Goal: Information Seeking & Learning: Learn about a topic

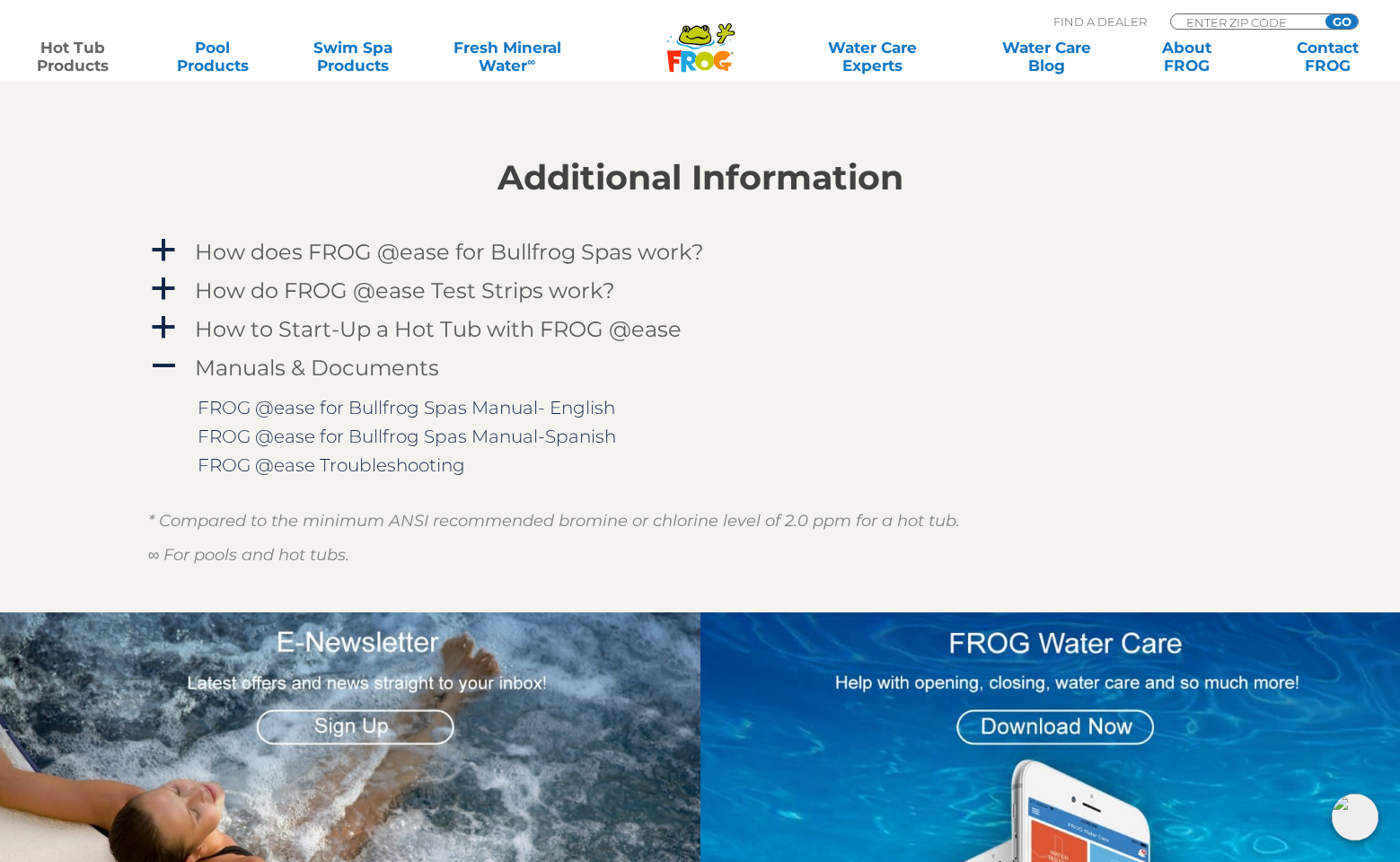
scroll to position [2338, 0]
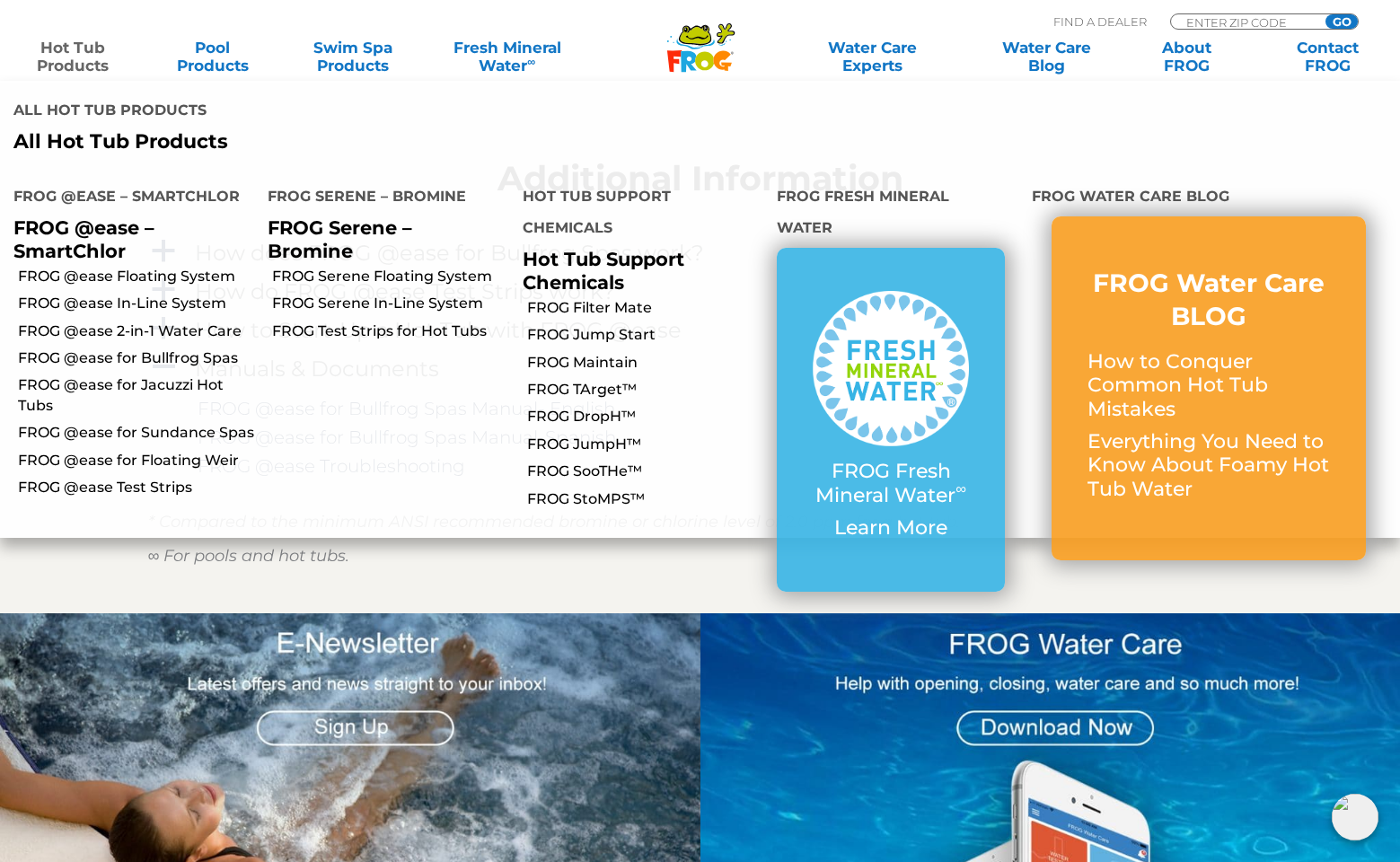
click at [90, 49] on link "Hot Tub Products" at bounding box center [73, 56] width 110 height 36
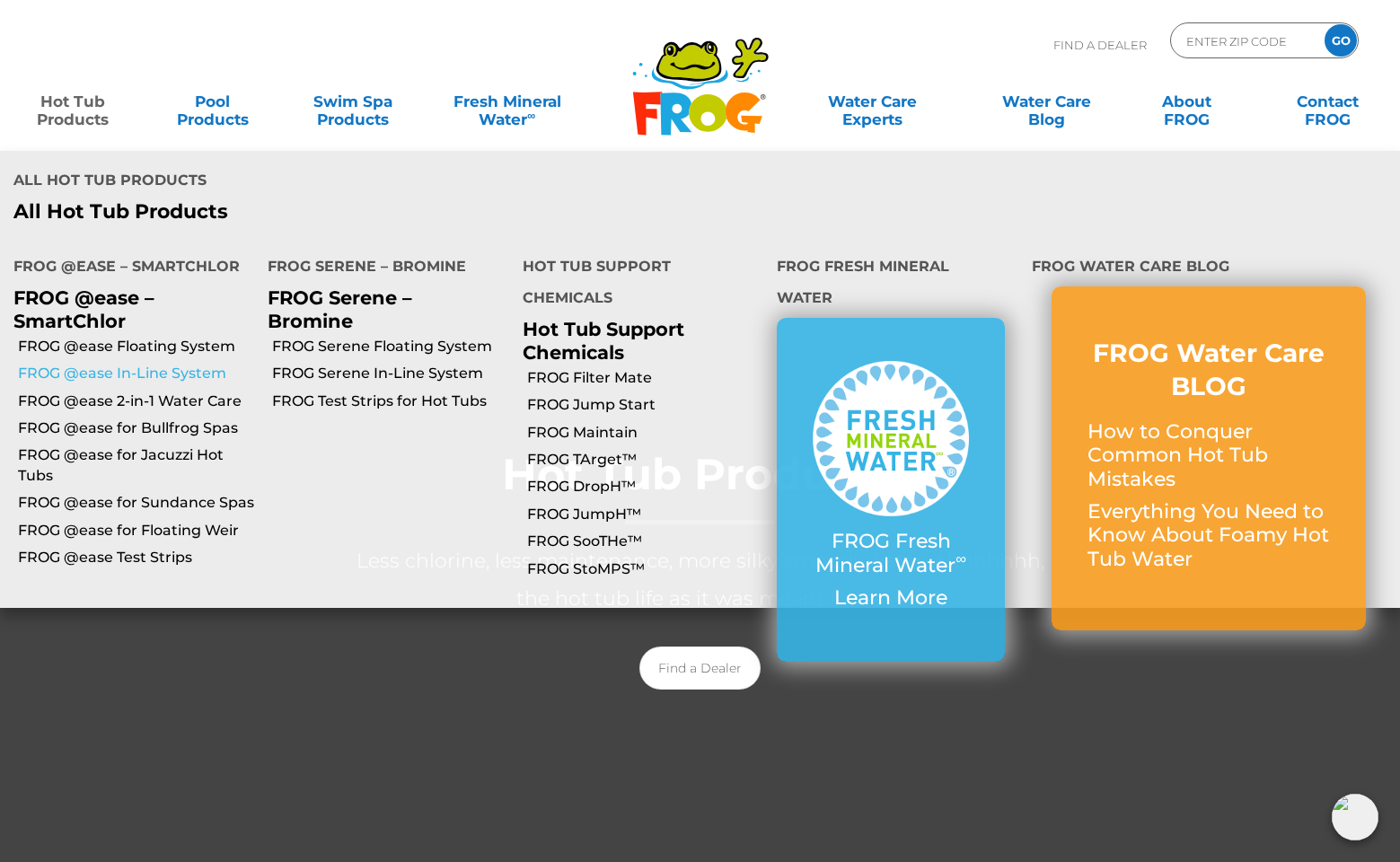
click at [75, 364] on link "FROG @ease In-Line System" at bounding box center [137, 374] width 236 height 20
click at [187, 364] on link "FROG @ease In-Line System" at bounding box center [137, 374] width 236 height 20
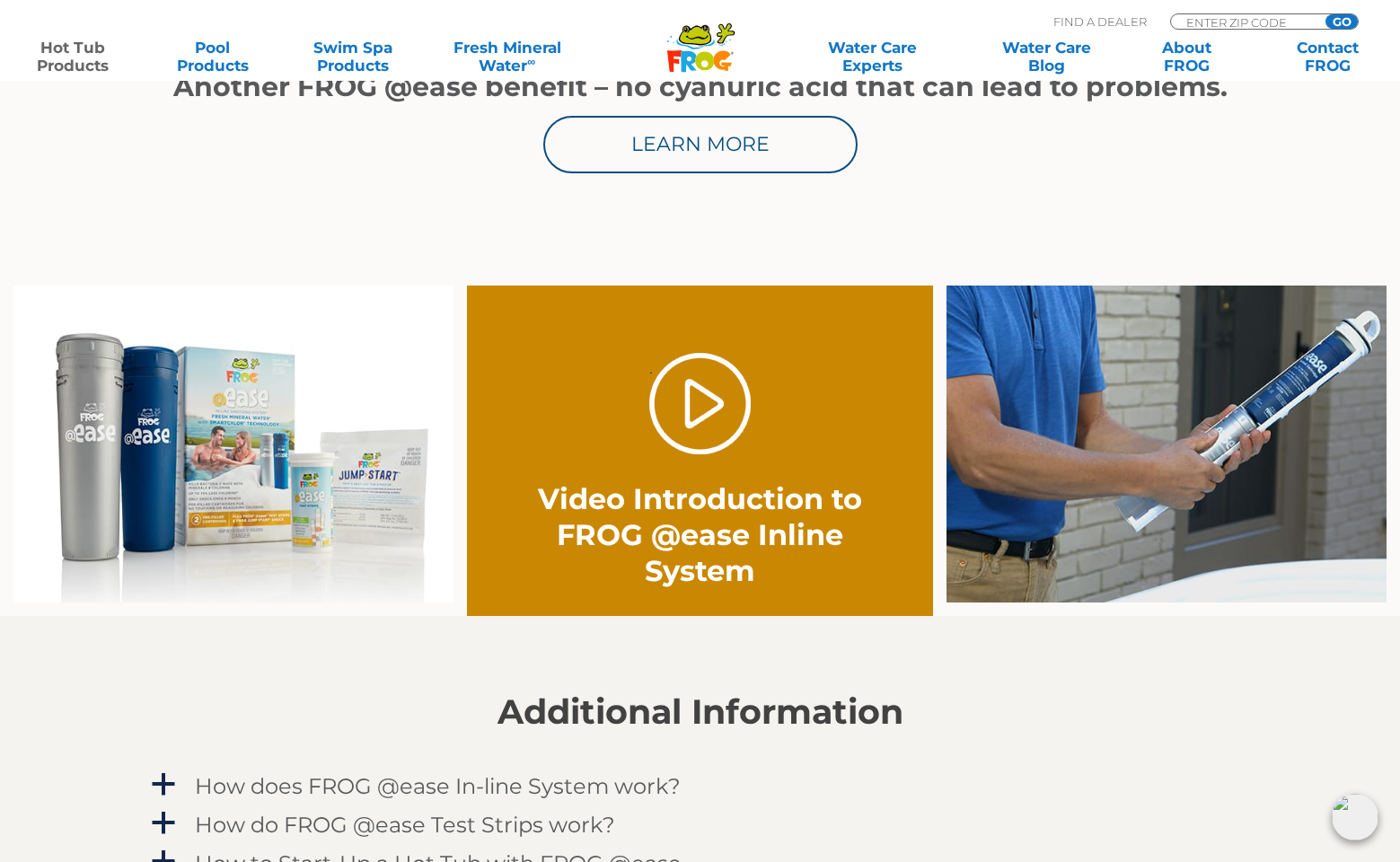
scroll to position [1179, 0]
click at [690, 406] on link "." at bounding box center [700, 403] width 102 height 102
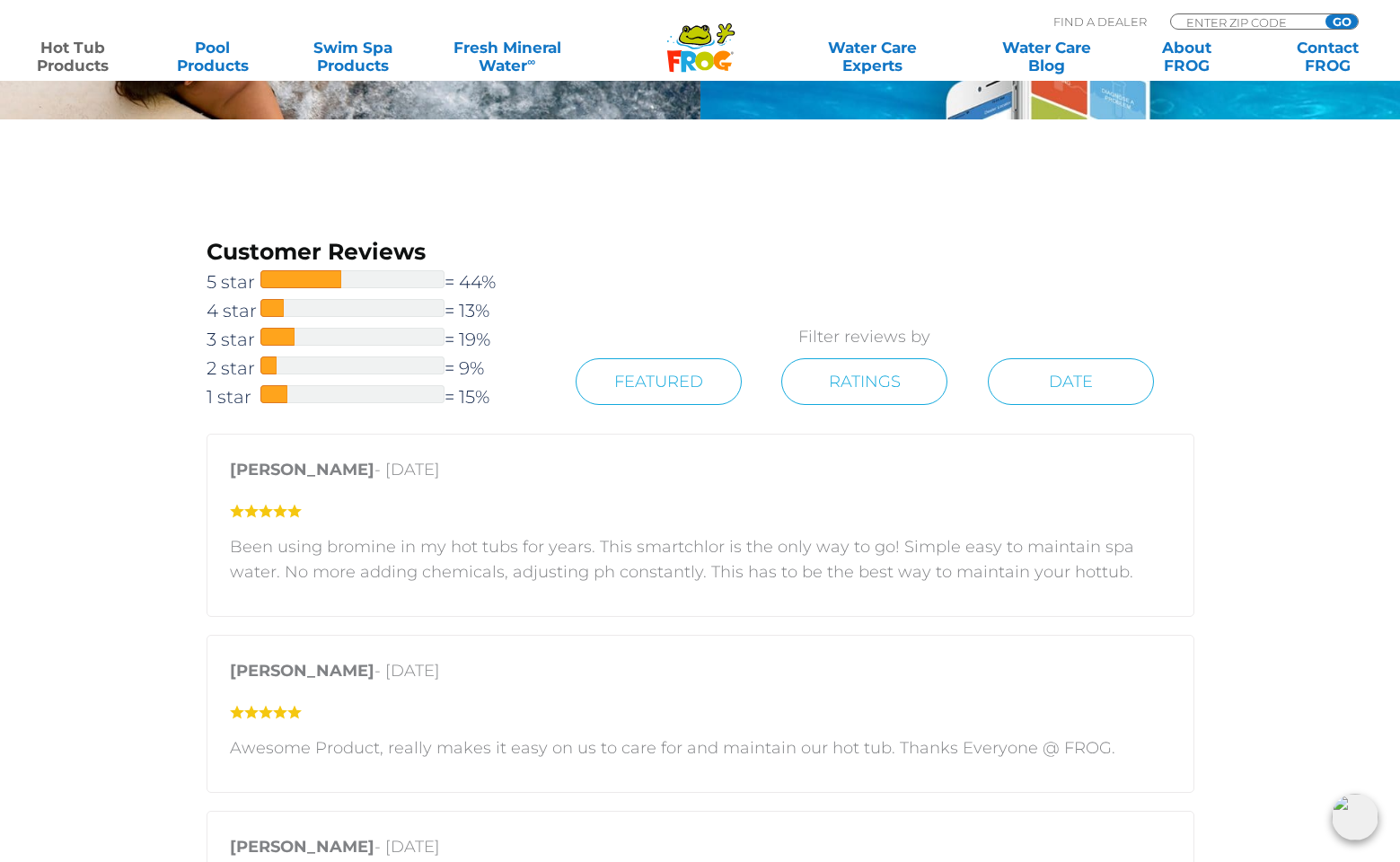
scroll to position [2571, 0]
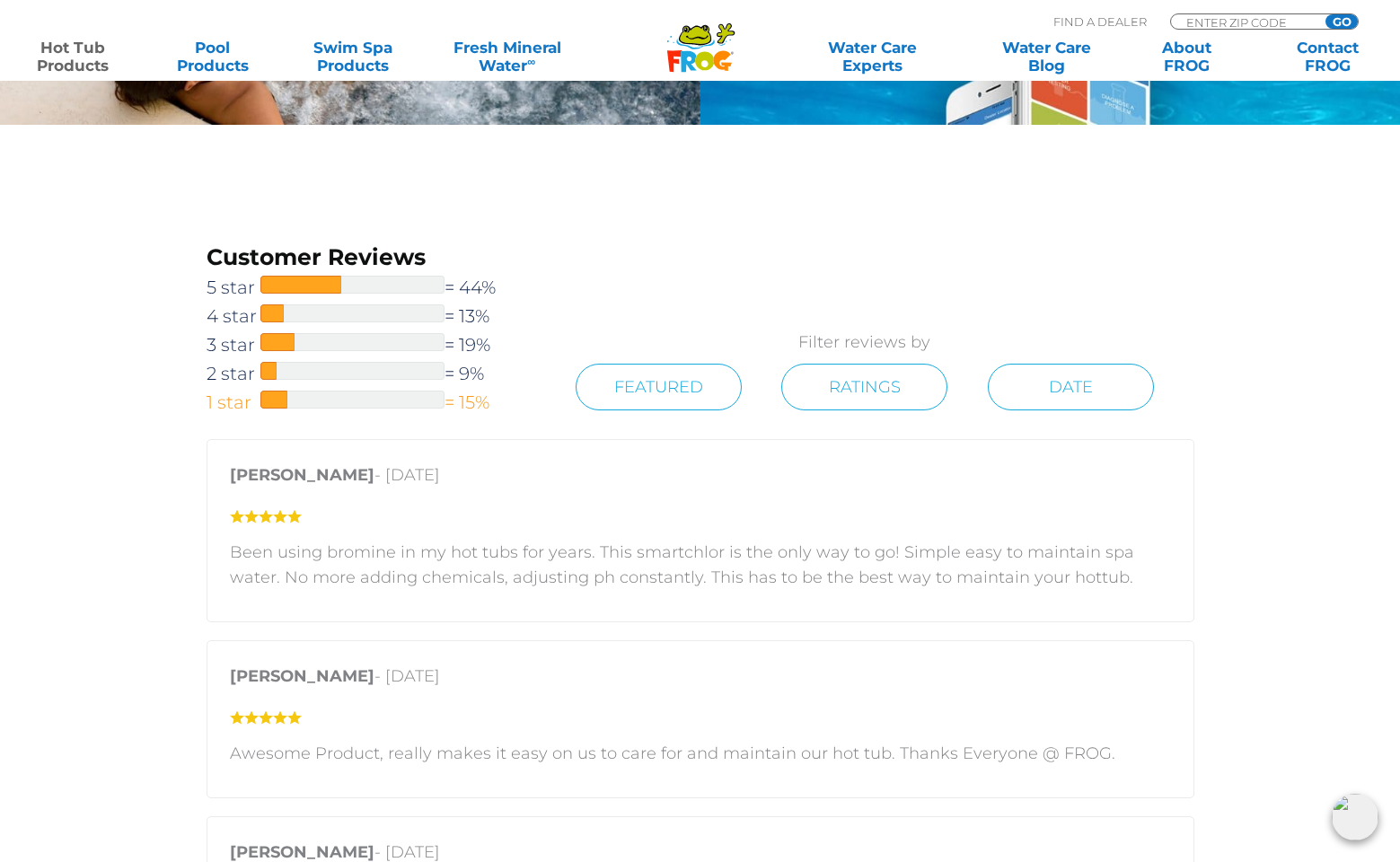
click at [277, 398] on span at bounding box center [274, 399] width 27 height 18
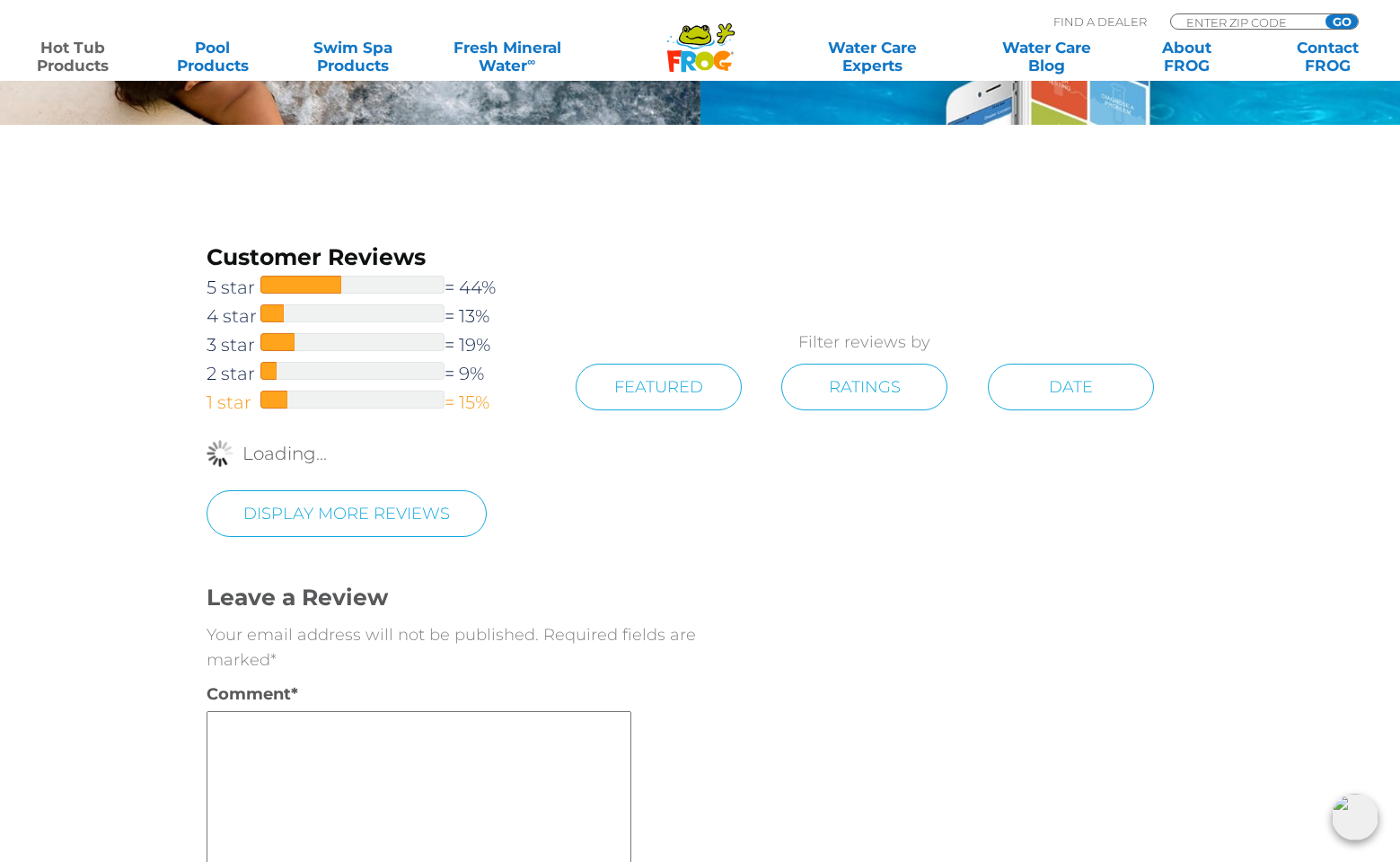
scroll to position [2813, 0]
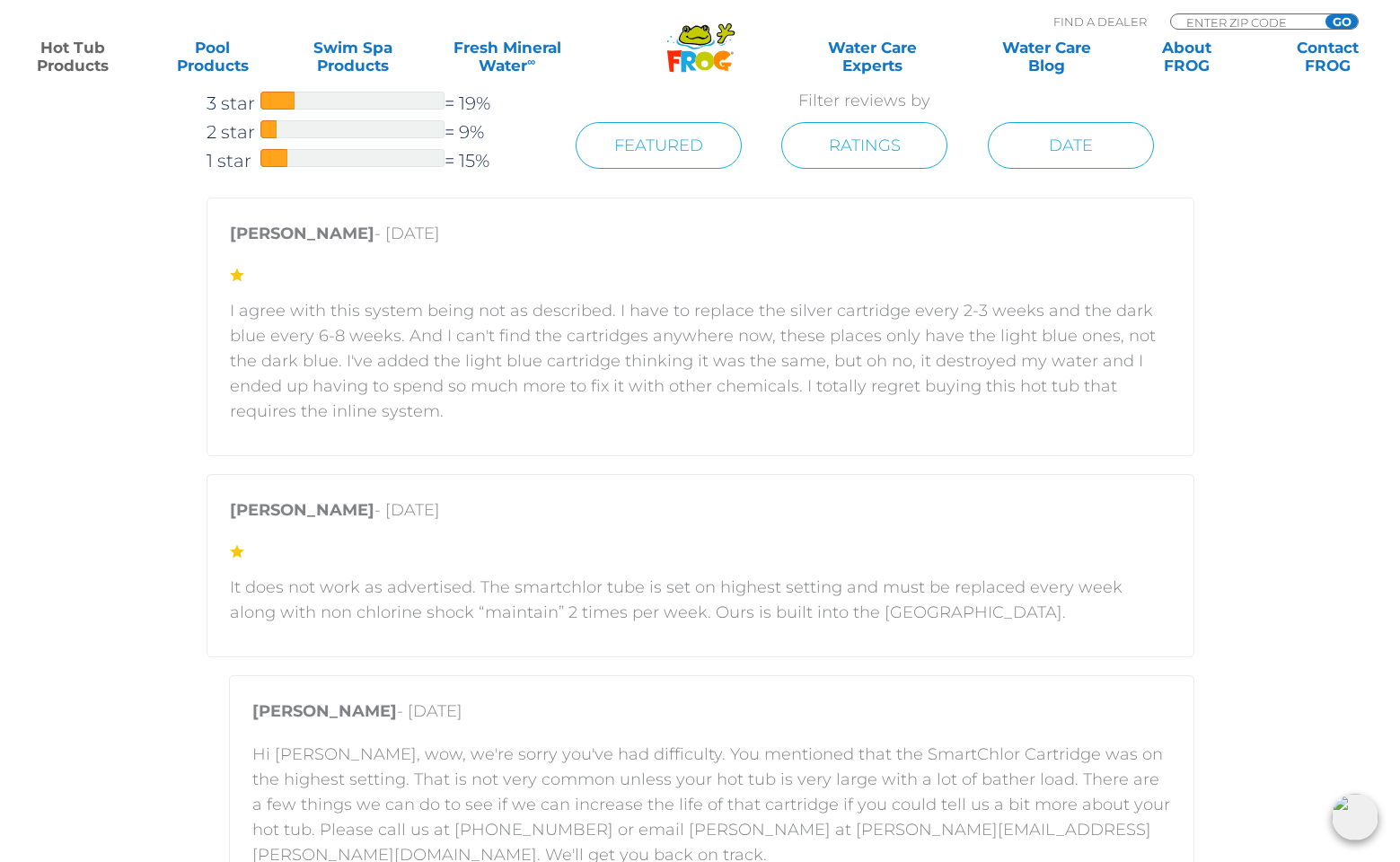
click at [654, 456] on div "Stephanie - January 25, 2025 I agree with this system being not as described. I…" at bounding box center [700, 327] width 988 height 258
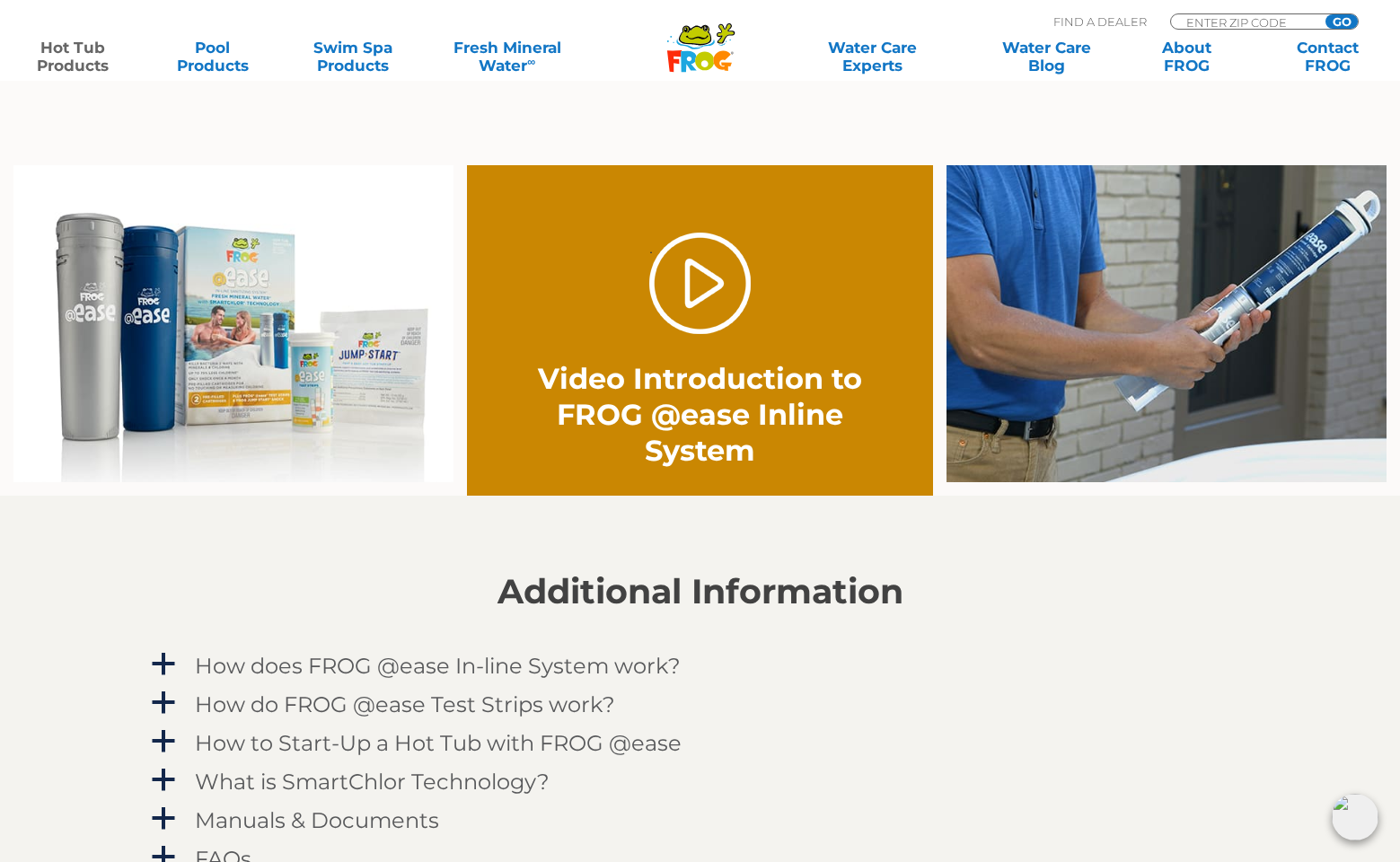
scroll to position [1303, 0]
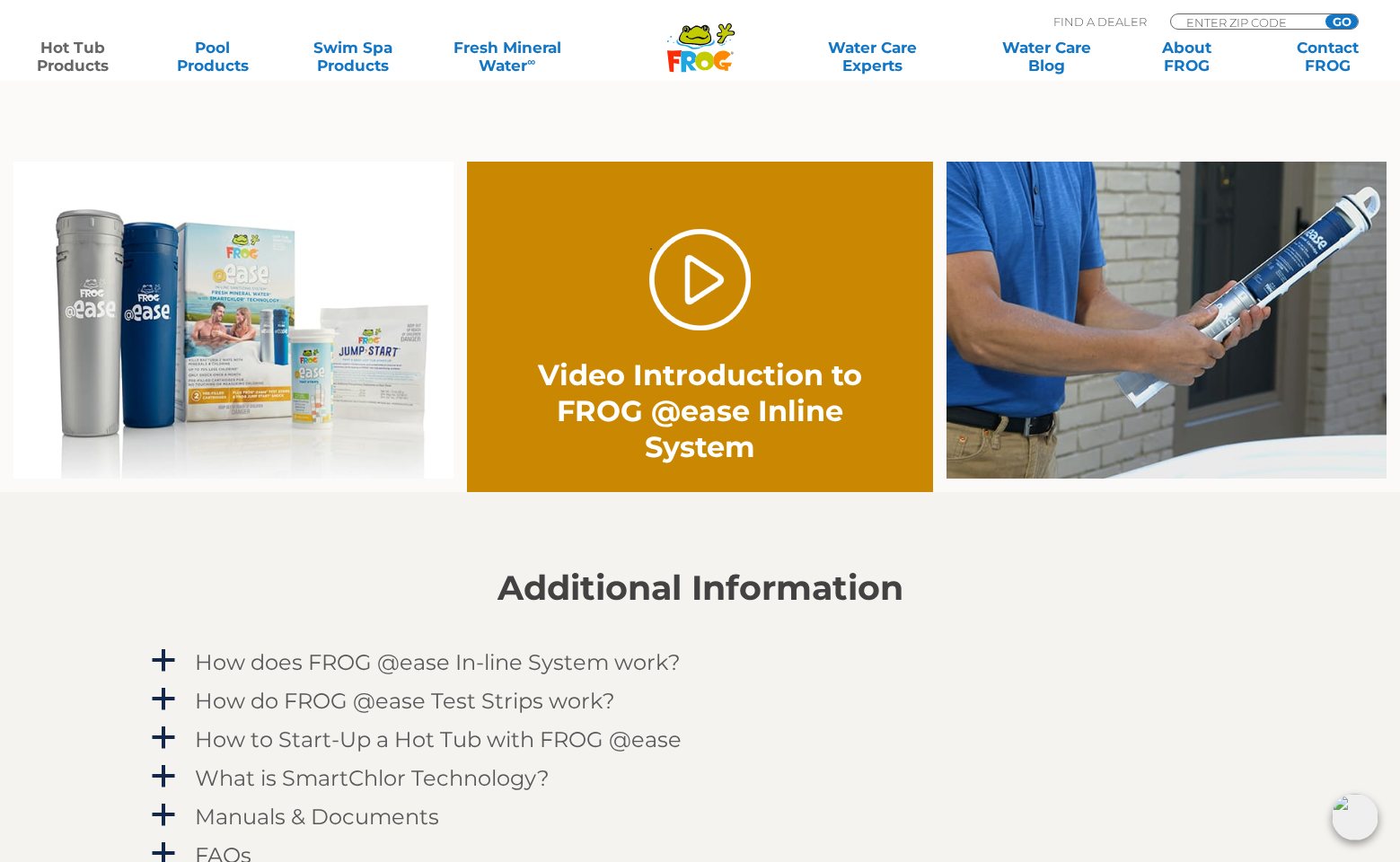
click at [205, 343] on img at bounding box center [234, 320] width 440 height 317
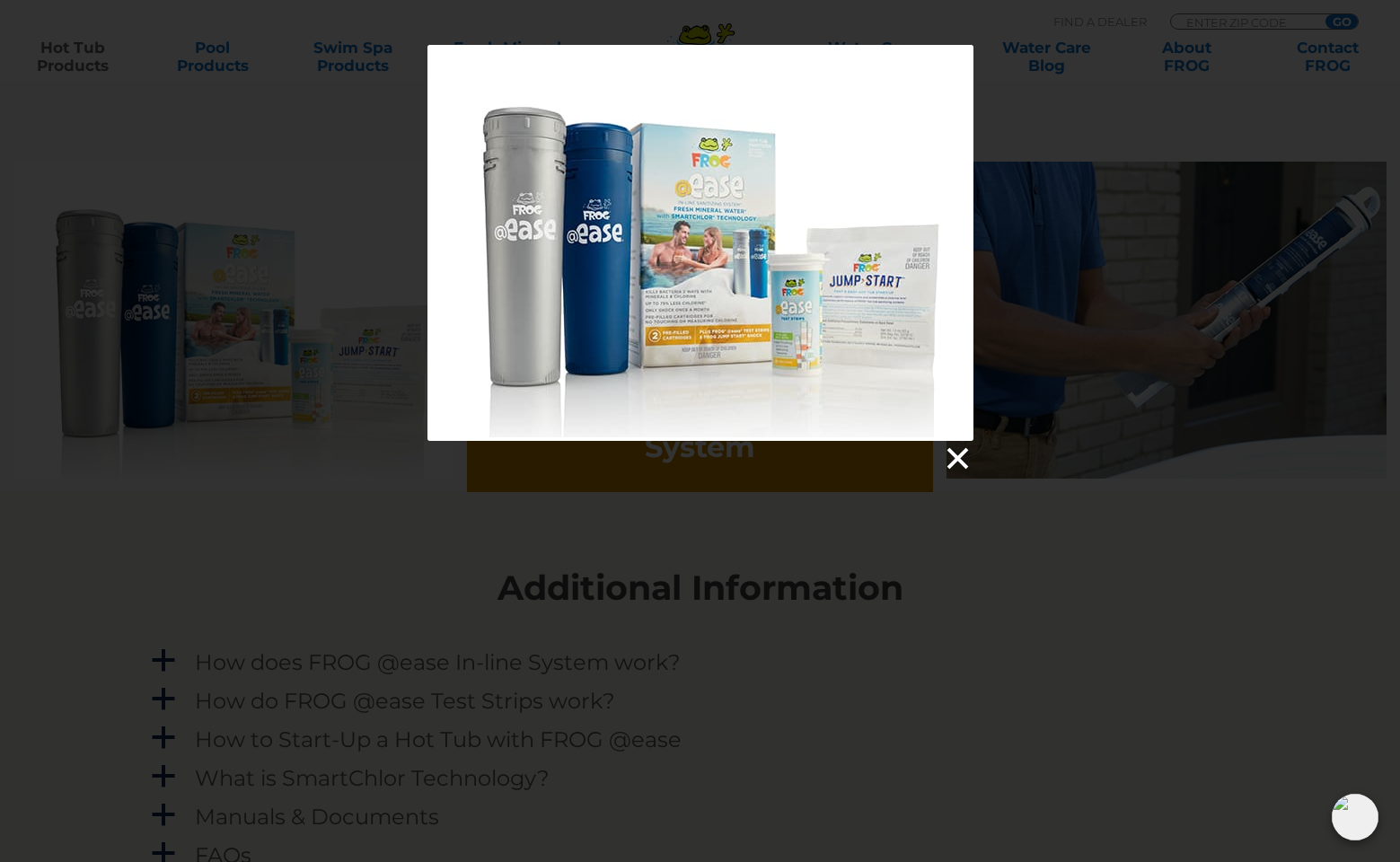
click at [962, 450] on link at bounding box center [956, 458] width 27 height 27
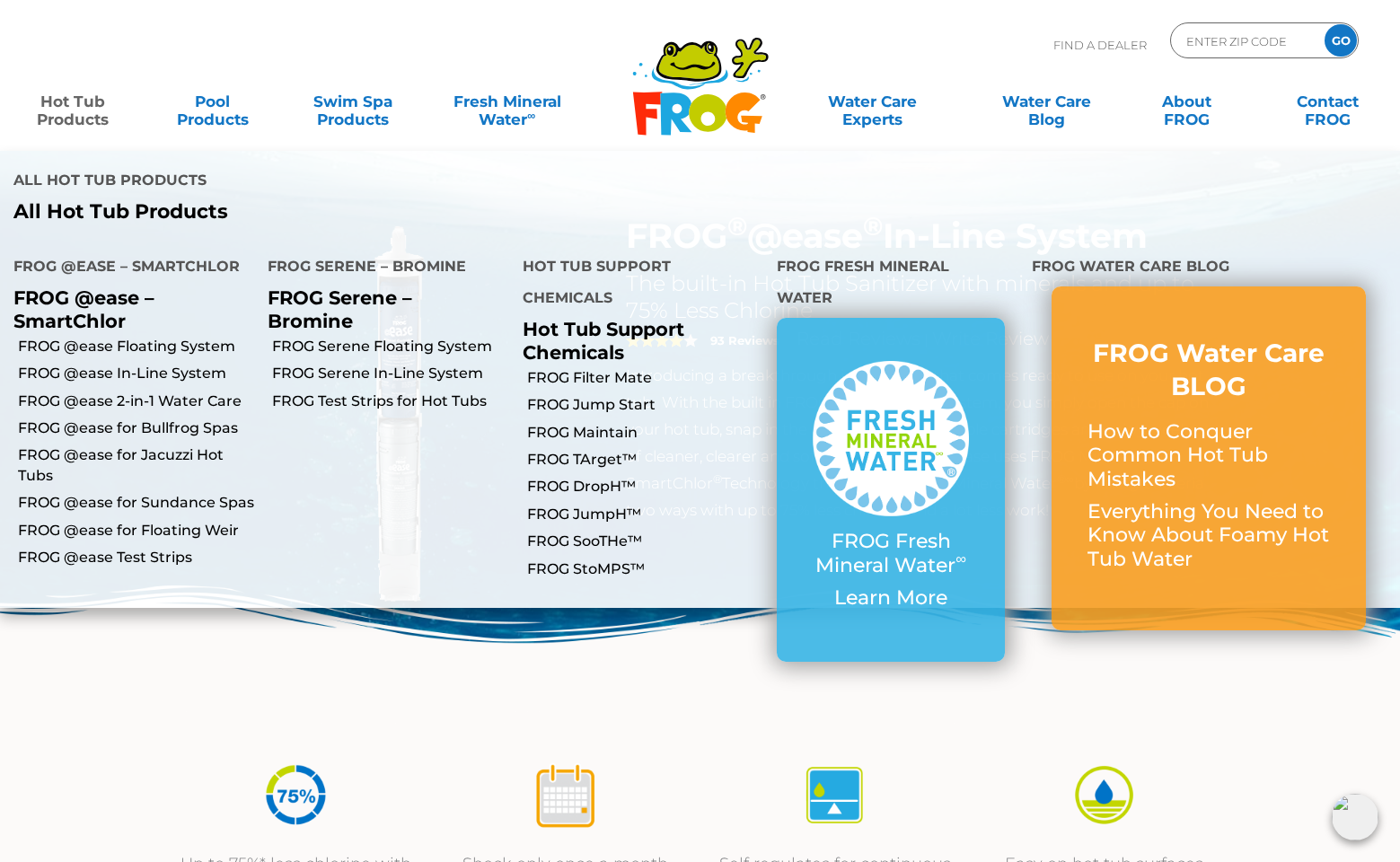
scroll to position [0, 0]
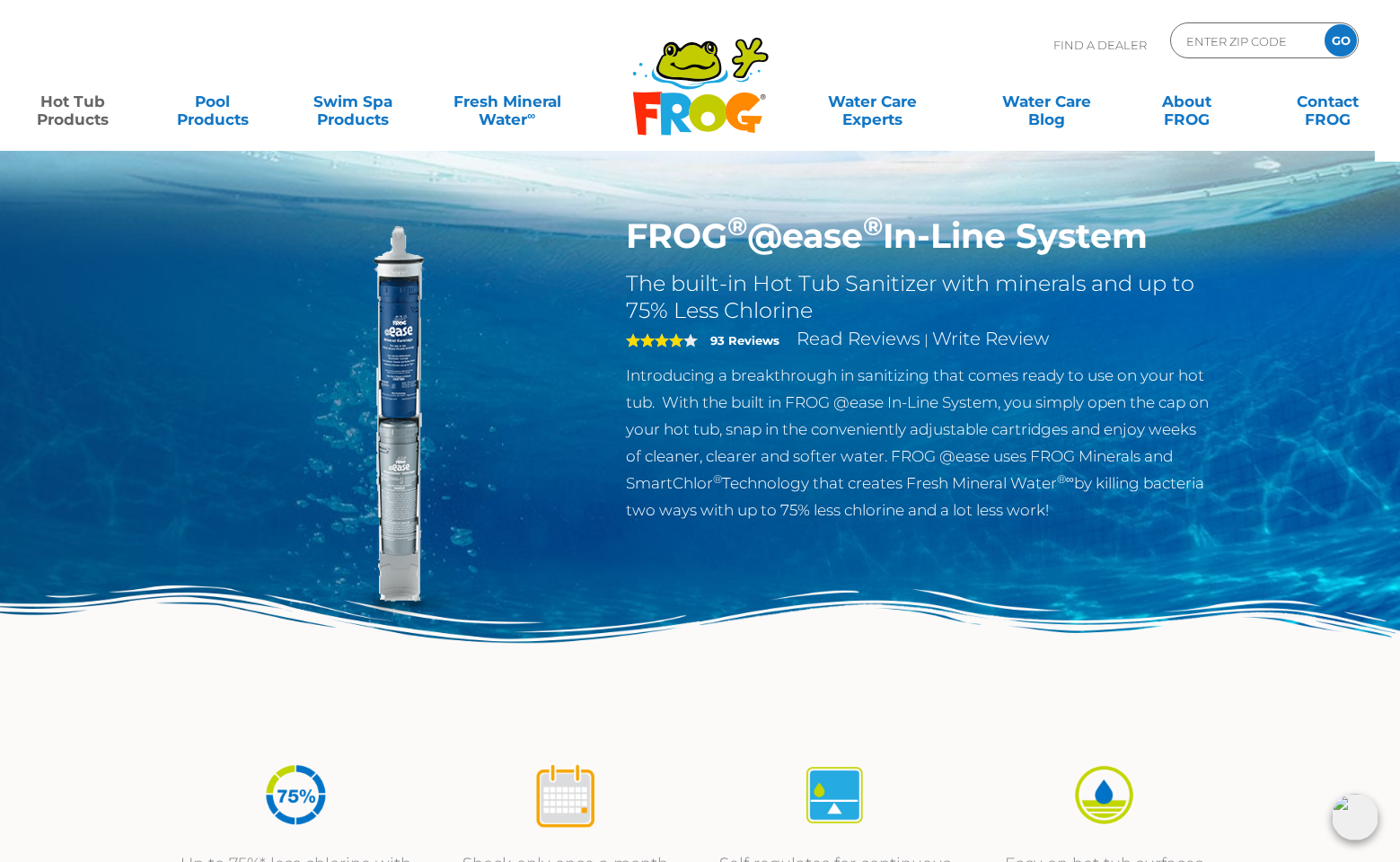
click at [1346, 38] on input "GO" at bounding box center [1340, 39] width 32 height 32
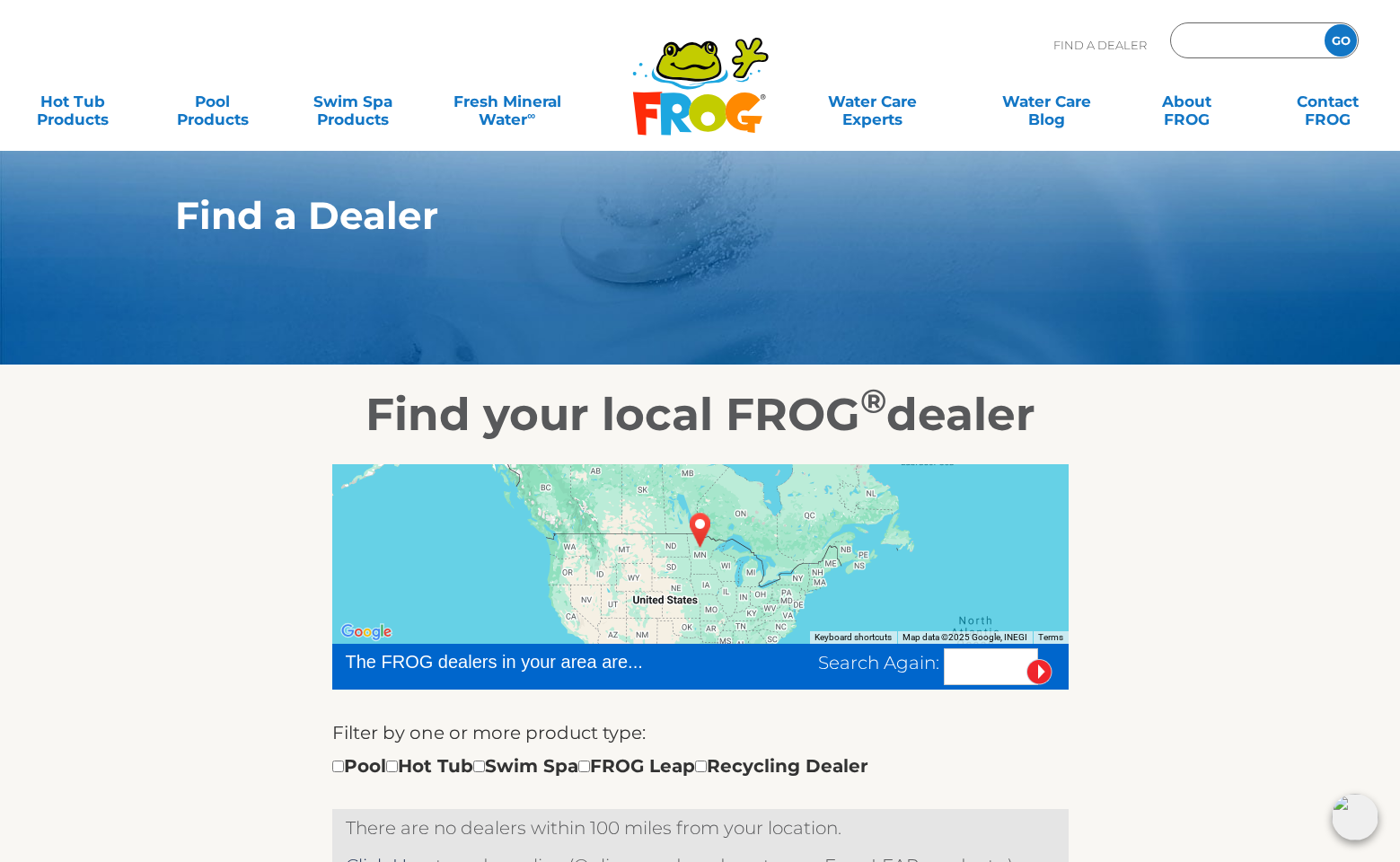
click at [1199, 37] on input "Zip Code Form" at bounding box center [1245, 40] width 121 height 26
type input "59824"
click at [650, 564] on div at bounding box center [701, 554] width 737 height 180
click at [966, 674] on input "text" at bounding box center [990, 667] width 94 height 37
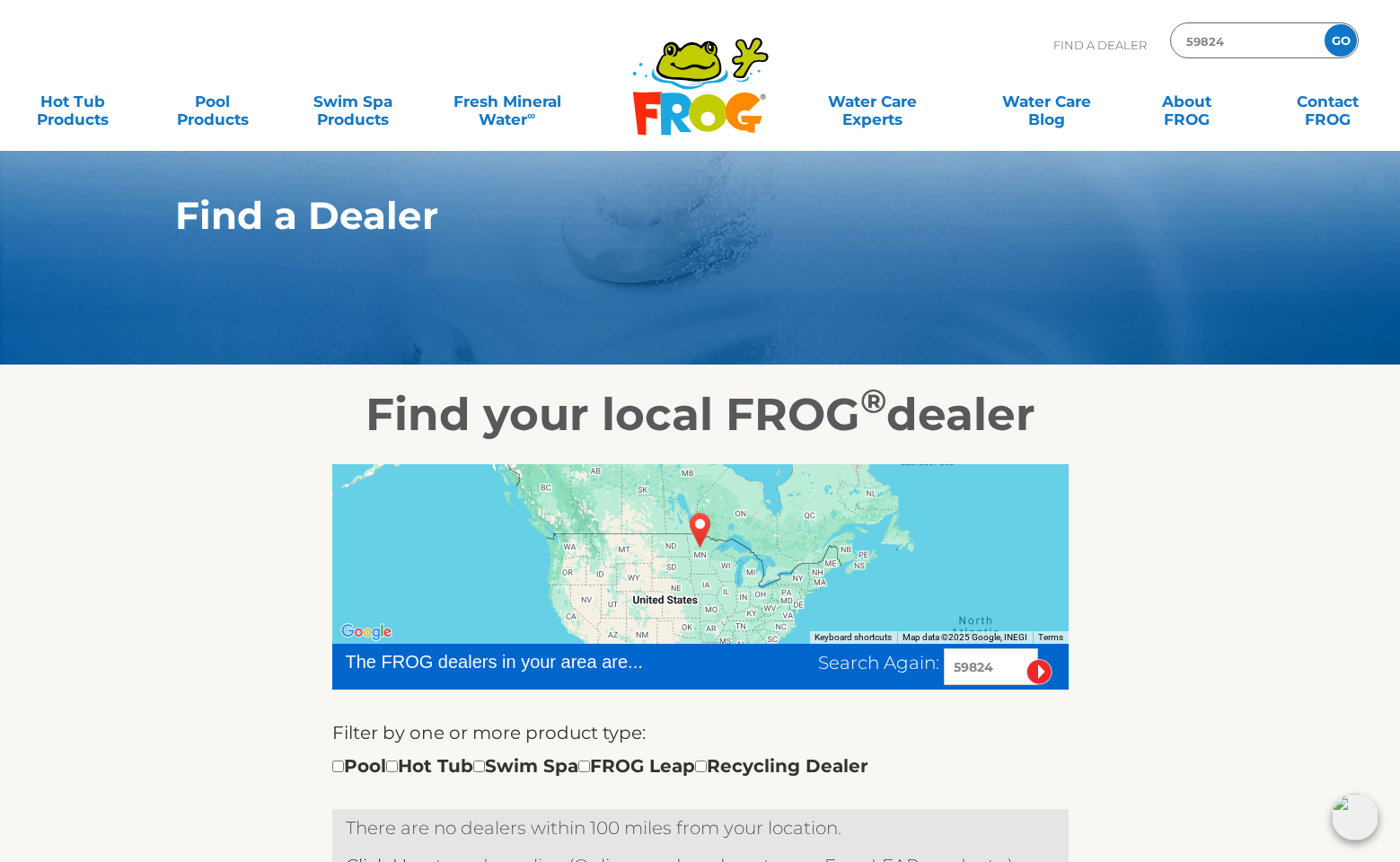
type input "59824"
click at [1038, 671] on input "image" at bounding box center [1039, 671] width 26 height 26
click at [1044, 678] on input "image" at bounding box center [1039, 671] width 26 height 26
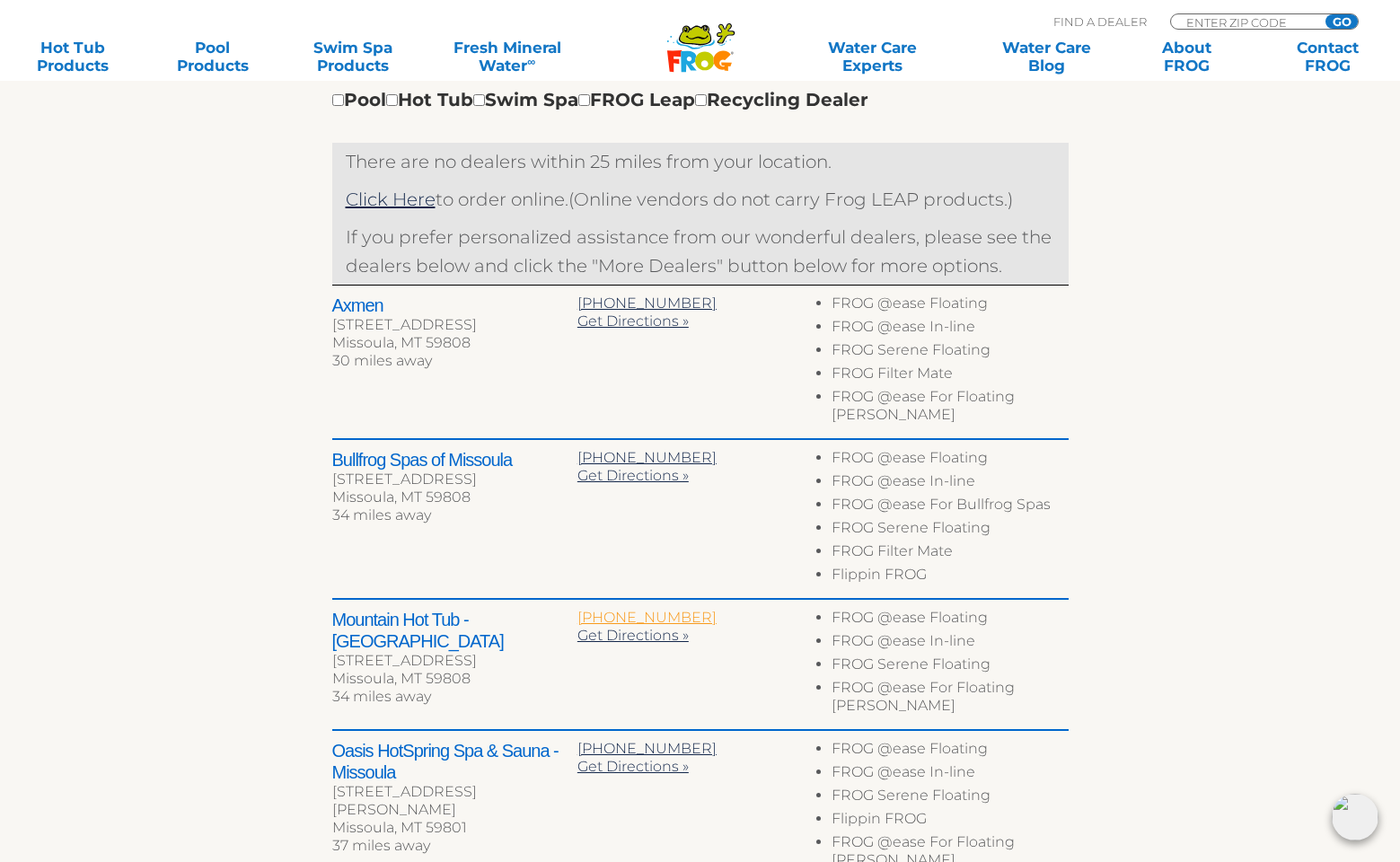
scroll to position [666, 0]
click at [398, 195] on link "Click Here" at bounding box center [390, 200] width 90 height 22
